Goal: Navigation & Orientation: Find specific page/section

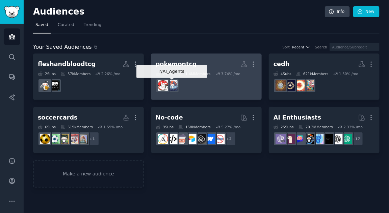
click at [176, 82] on img at bounding box center [172, 85] width 10 height 10
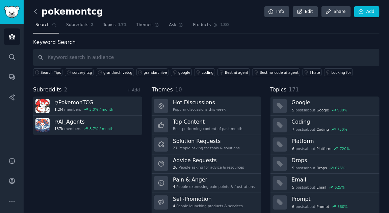
click at [34, 11] on icon at bounding box center [35, 11] width 2 height 4
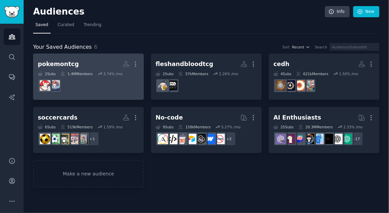
click at [74, 78] on dd at bounding box center [88, 85] width 101 height 19
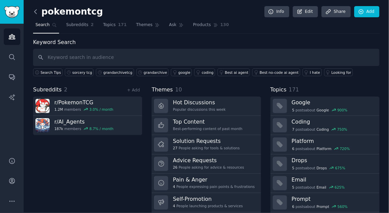
click at [34, 11] on icon at bounding box center [35, 11] width 7 height 7
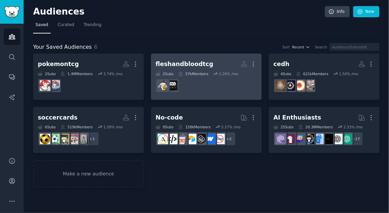
click at [208, 82] on dd at bounding box center [206, 85] width 101 height 19
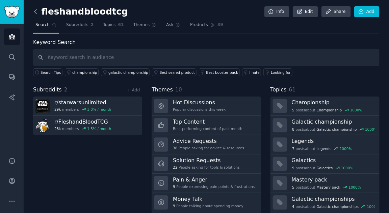
click at [37, 9] on icon at bounding box center [35, 11] width 7 height 7
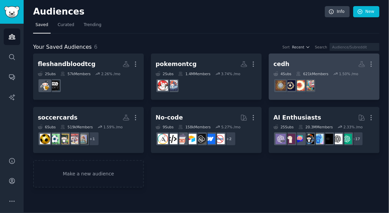
click at [338, 87] on dd at bounding box center [324, 85] width 101 height 19
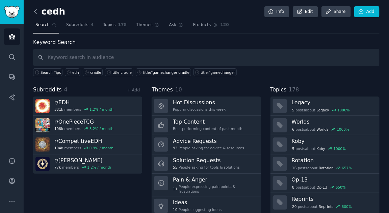
click at [35, 11] on icon at bounding box center [35, 11] width 7 height 7
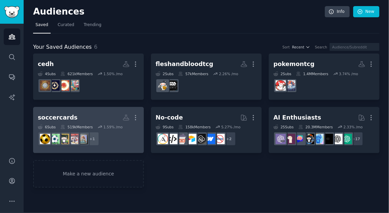
click at [65, 123] on div "soccercards More 6 Sub s 519k Members 1.59 % /mo + 1" at bounding box center [88, 130] width 101 height 37
